Goal: Obtain resource: Download file/media

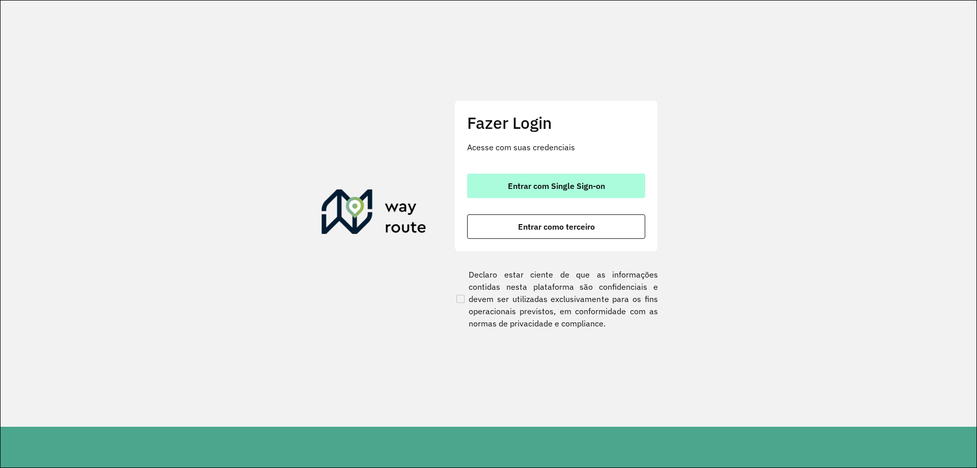
click at [593, 180] on button "Entrar com Single Sign-on" at bounding box center [556, 185] width 178 height 24
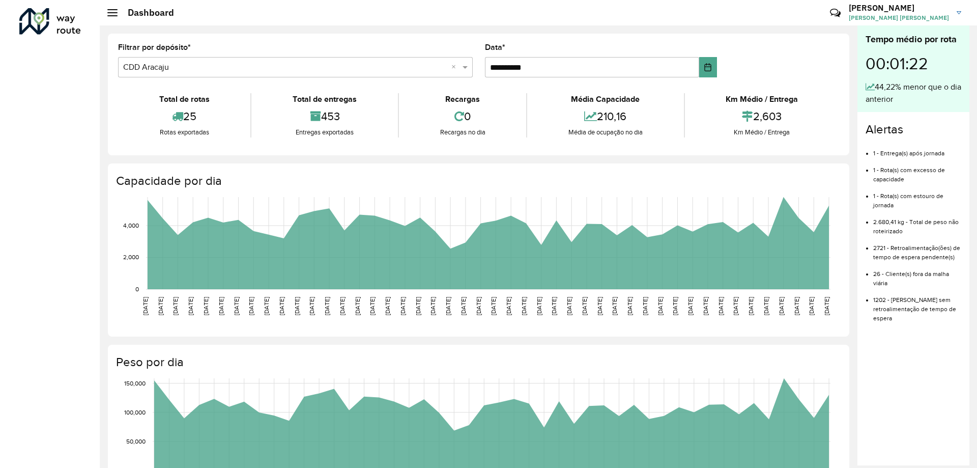
click at [12, 86] on div "Roteirizador AmbevTech" at bounding box center [50, 234] width 100 height 468
click at [57, 158] on div "Roteirizador AmbevTech" at bounding box center [50, 234] width 100 height 468
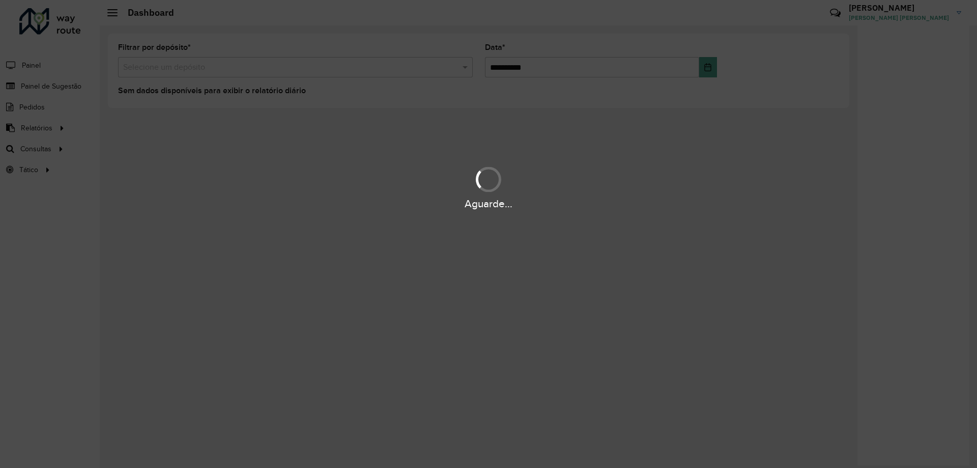
click at [48, 132] on div "Aguarde..." at bounding box center [488, 234] width 977 height 468
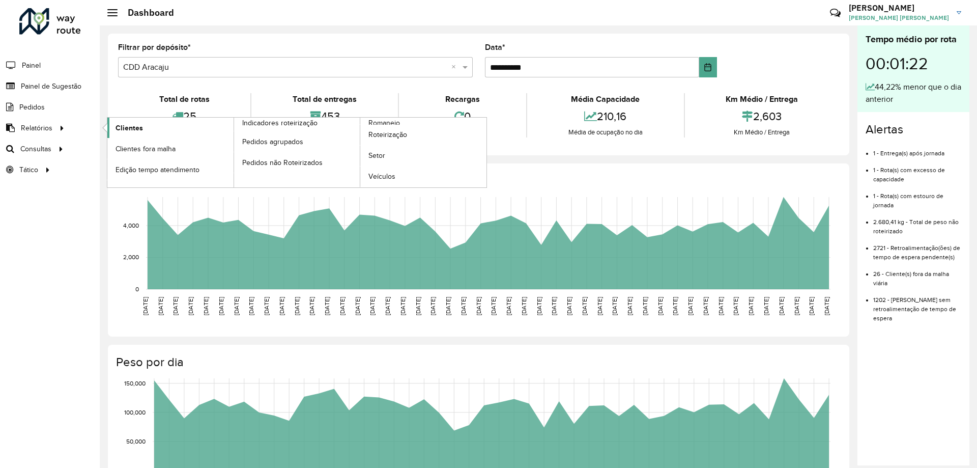
click at [158, 132] on link "Clientes" at bounding box center [170, 128] width 126 height 20
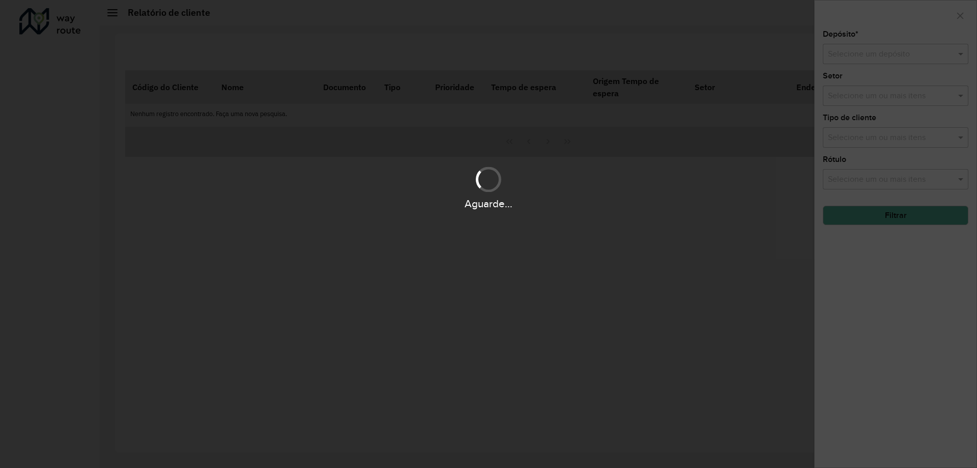
click at [875, 50] on div "Aguarde..." at bounding box center [488, 234] width 977 height 468
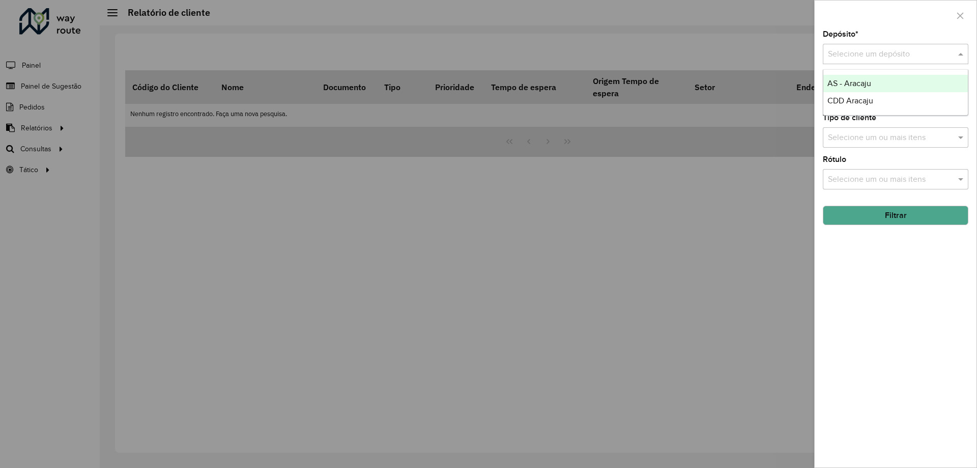
click at [875, 50] on input "text" at bounding box center [885, 54] width 115 height 12
click at [859, 98] on span "CDD Aracaju" at bounding box center [850, 100] width 46 height 9
click at [889, 215] on button "Filtrar" at bounding box center [896, 215] width 146 height 19
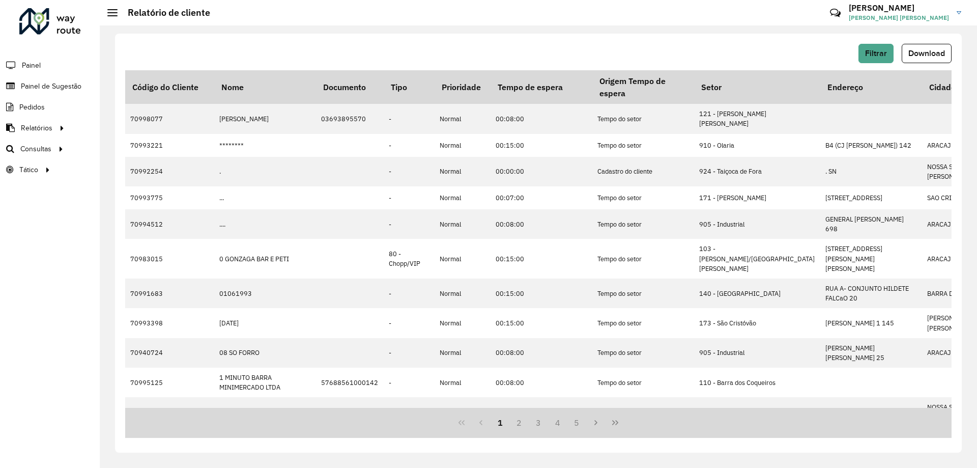
click at [925, 53] on span "Download" at bounding box center [926, 53] width 37 height 9
